Goal: Task Accomplishment & Management: Manage account settings

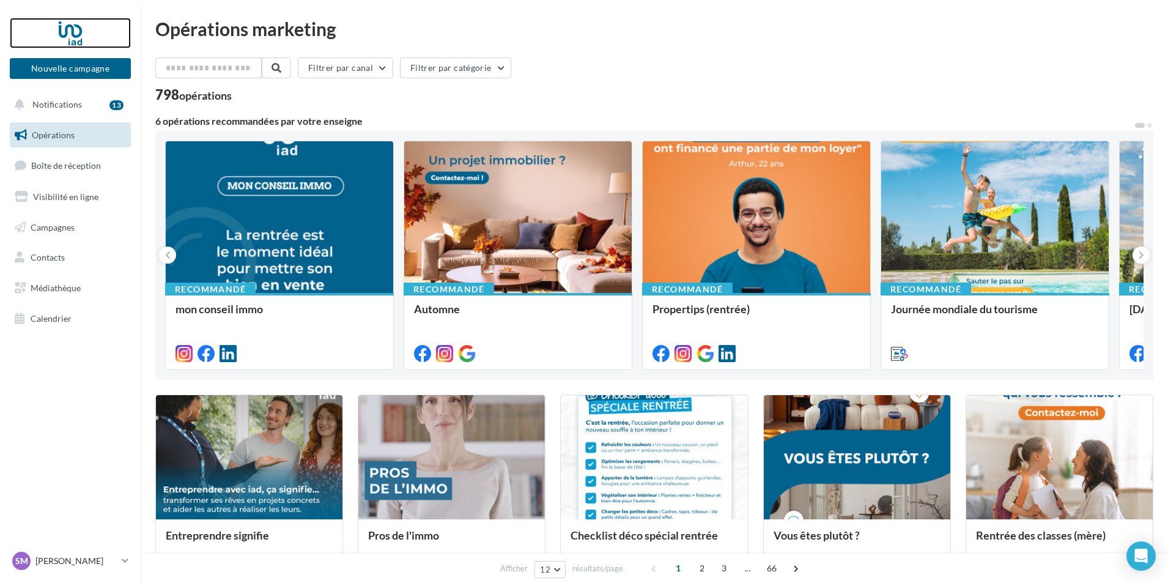
click at [65, 40] on div at bounding box center [70, 33] width 98 height 31
click at [62, 100] on span "Notifications" at bounding box center [57, 104] width 50 height 10
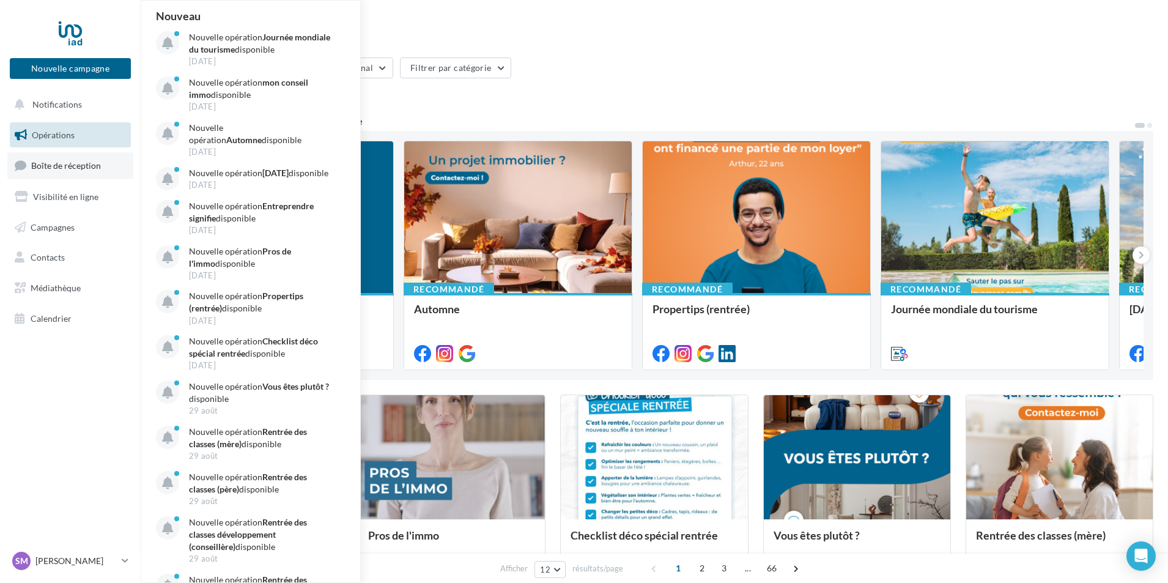
click at [67, 165] on span "Boîte de réception" at bounding box center [66, 165] width 70 height 10
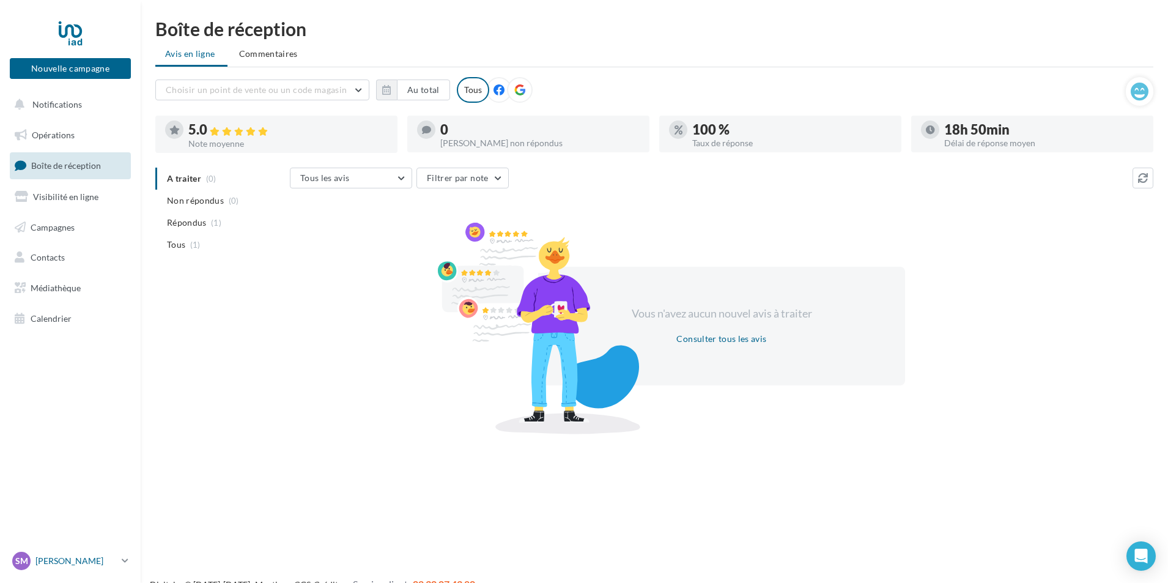
click at [58, 565] on p "[PERSON_NAME]" at bounding box center [75, 561] width 81 height 12
click at [73, 413] on link "Gérer mon compte" at bounding box center [101, 416] width 182 height 28
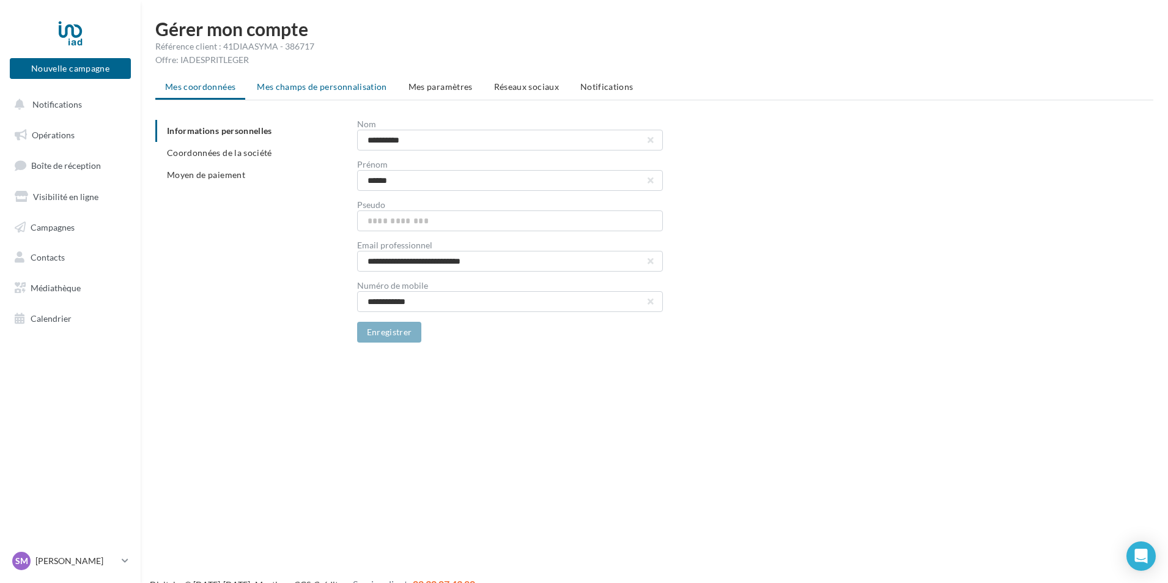
click at [354, 87] on span "Mes champs de personnalisation" at bounding box center [322, 86] width 130 height 10
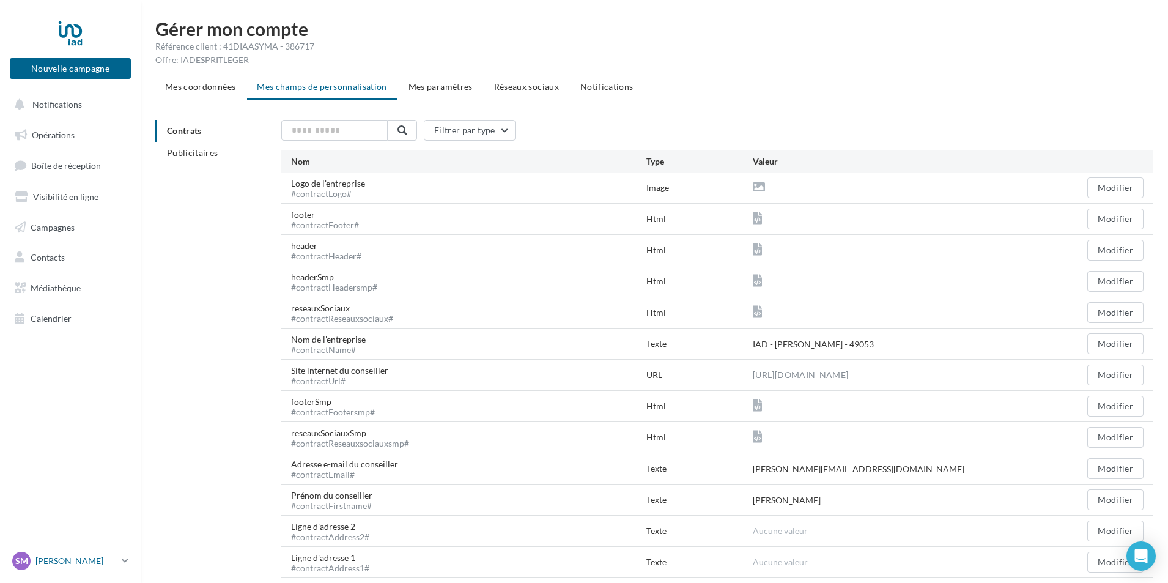
click at [57, 560] on p "[PERSON_NAME]" at bounding box center [75, 561] width 81 height 12
click at [67, 464] on link "Mes factures" at bounding box center [101, 472] width 182 height 28
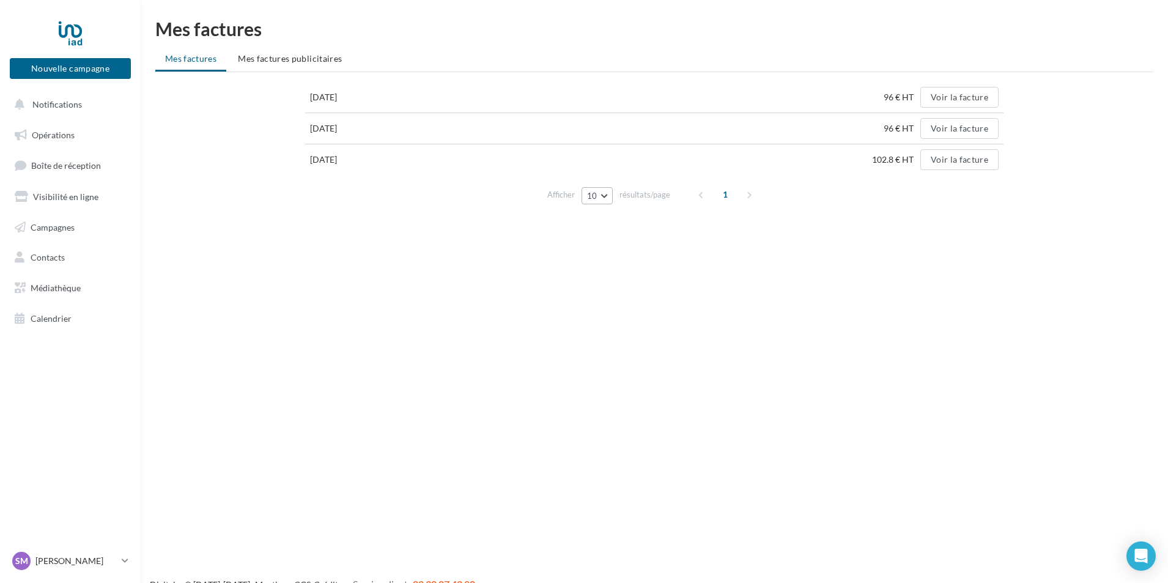
click at [605, 199] on button "10" at bounding box center [597, 195] width 31 height 17
click at [607, 241] on button "25" at bounding box center [625, 240] width 86 height 21
click at [963, 95] on button "Voir la facture" at bounding box center [959, 97] width 78 height 21
